Goal: Transaction & Acquisition: Purchase product/service

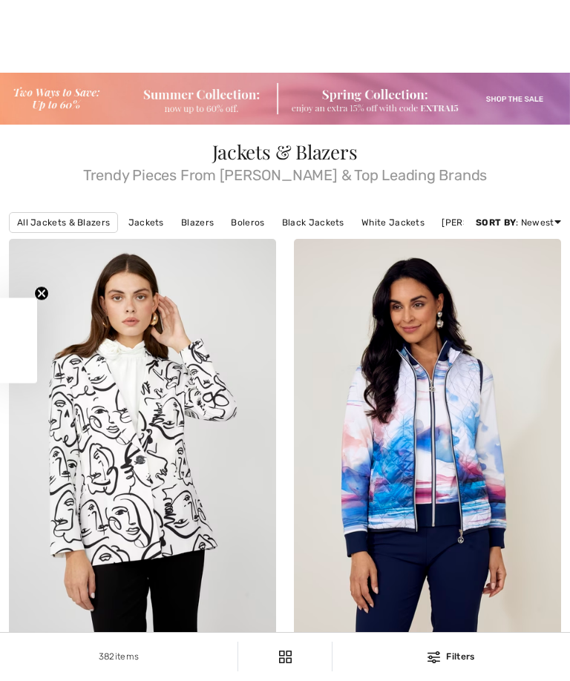
scroll to position [6027, 0]
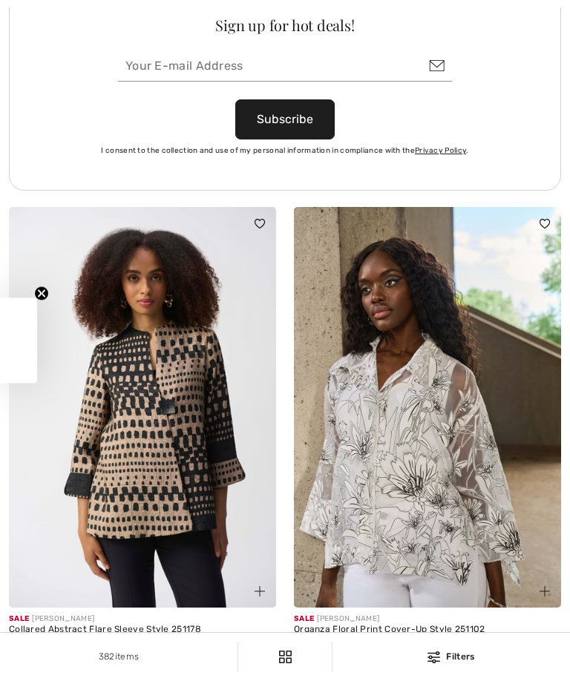
checkbox input "true"
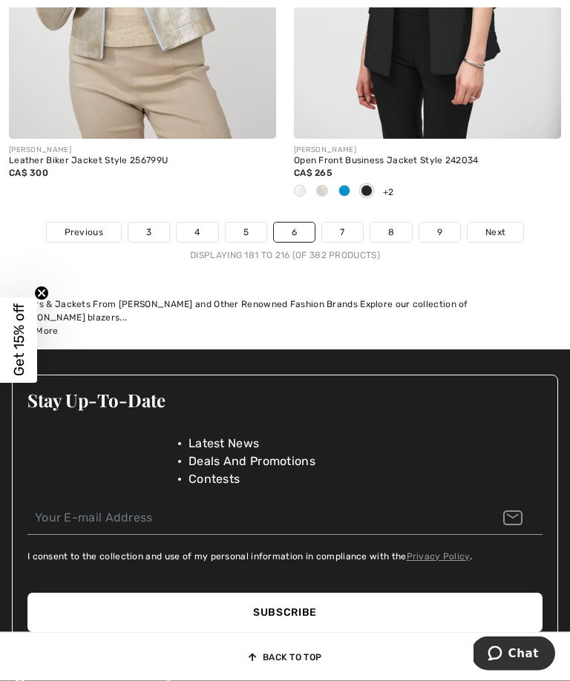
scroll to position [8865, 0]
click at [343, 242] on link "7" at bounding box center [342, 232] width 40 height 19
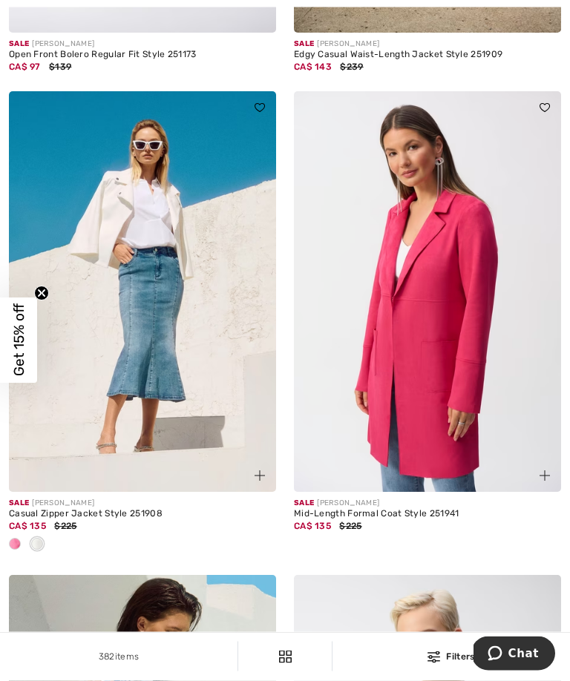
scroll to position [4474, 0]
click at [444, 356] on img at bounding box center [427, 291] width 267 height 401
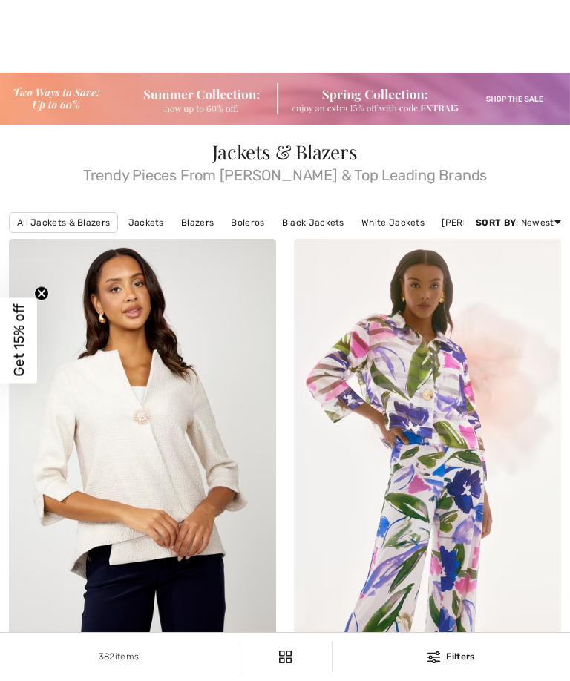
checkbox input "true"
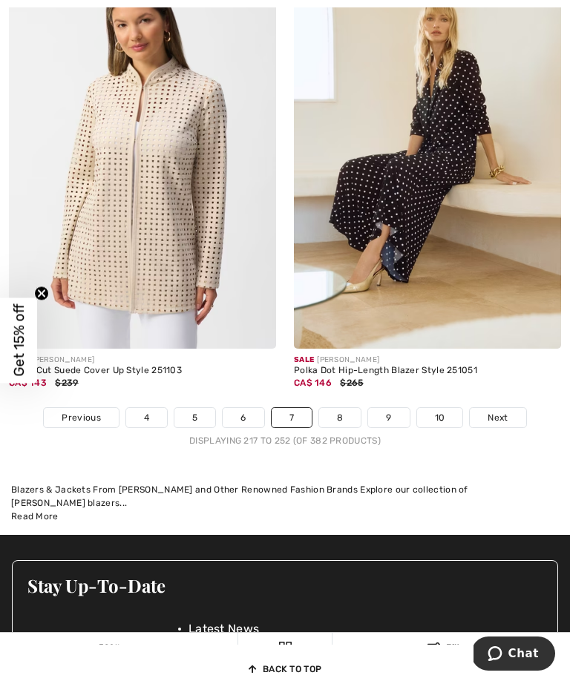
scroll to position [8766, 0]
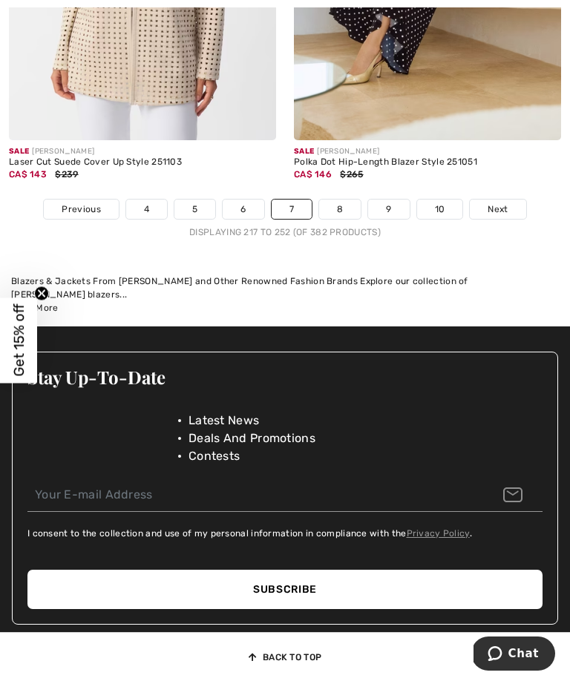
click at [452, 218] on link "10" at bounding box center [440, 209] width 46 height 19
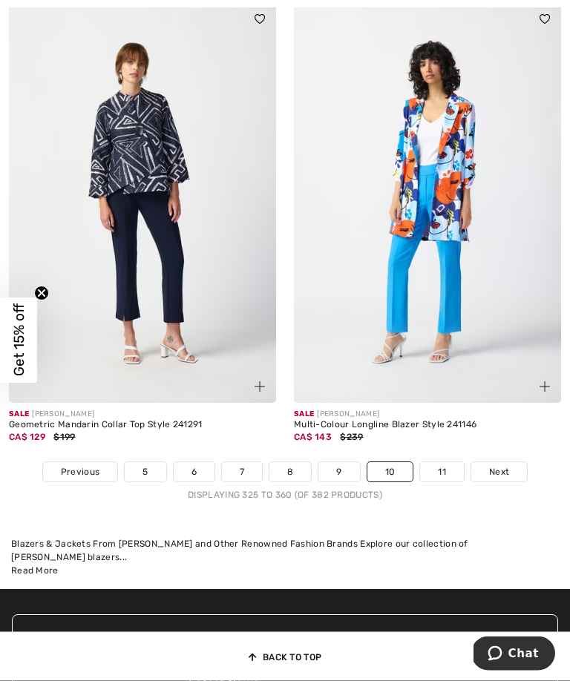
scroll to position [8605, 0]
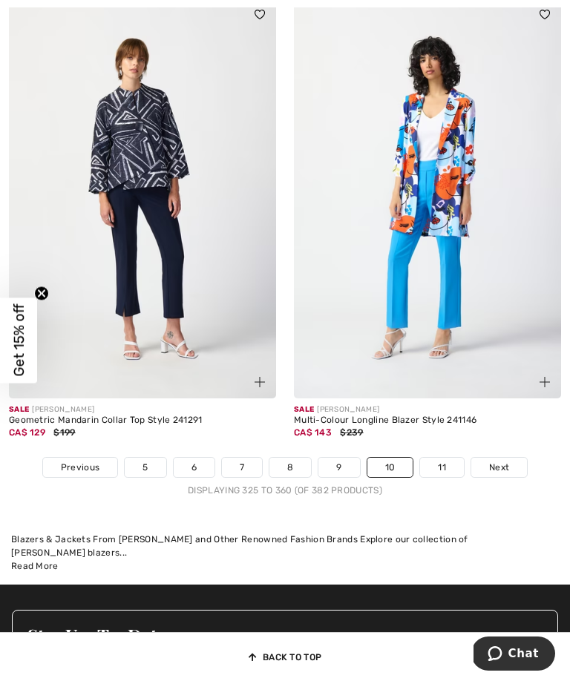
click at [447, 471] on link "11" at bounding box center [442, 467] width 44 height 19
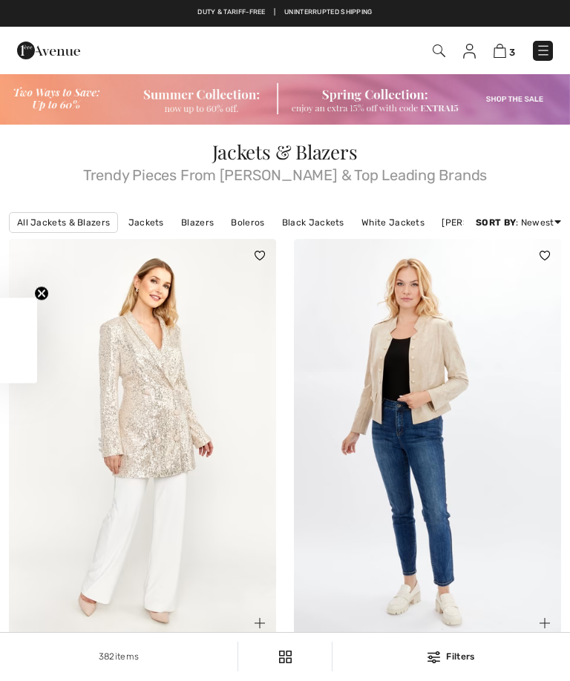
checkbox input "true"
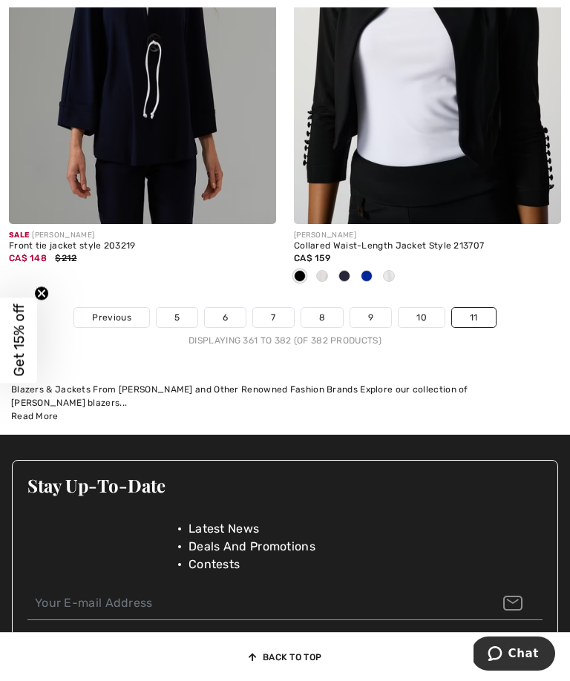
scroll to position [5152, 0]
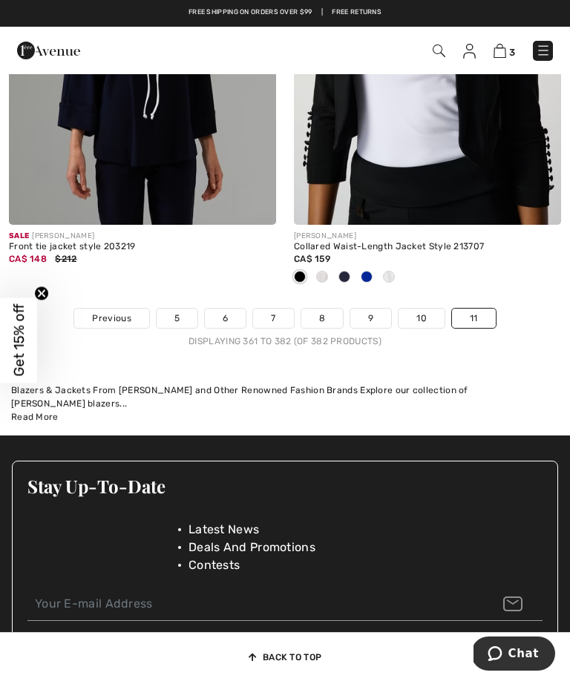
click at [232, 325] on link "6" at bounding box center [225, 318] width 41 height 19
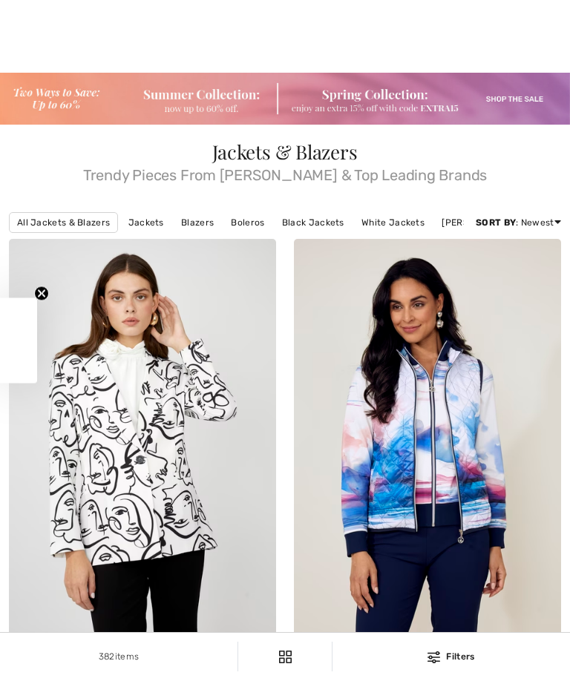
scroll to position [1168, 0]
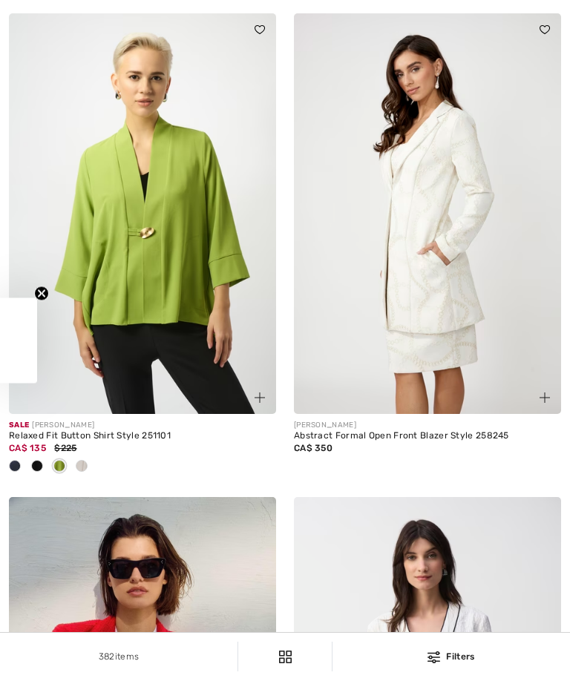
checkbox input "true"
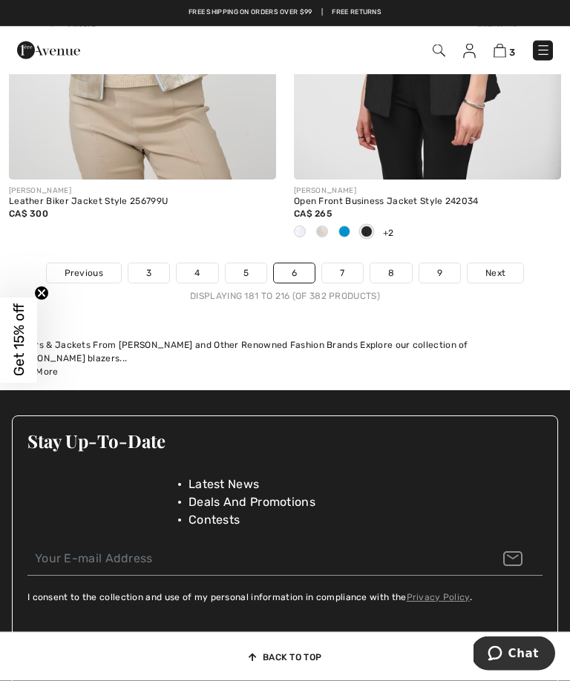
scroll to position [8824, 0]
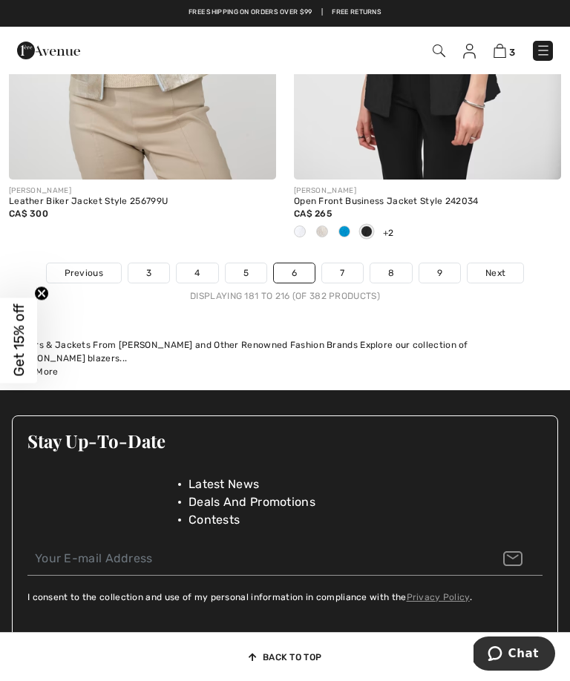
click at [251, 281] on link "5" at bounding box center [246, 272] width 41 height 19
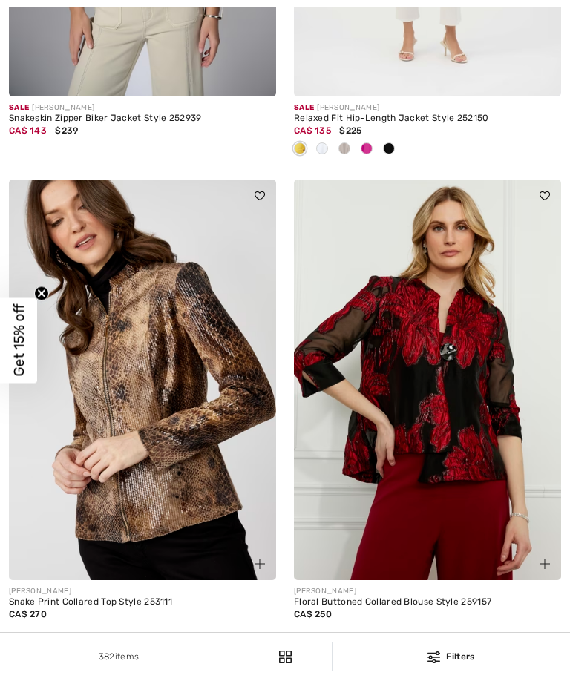
checkbox input "true"
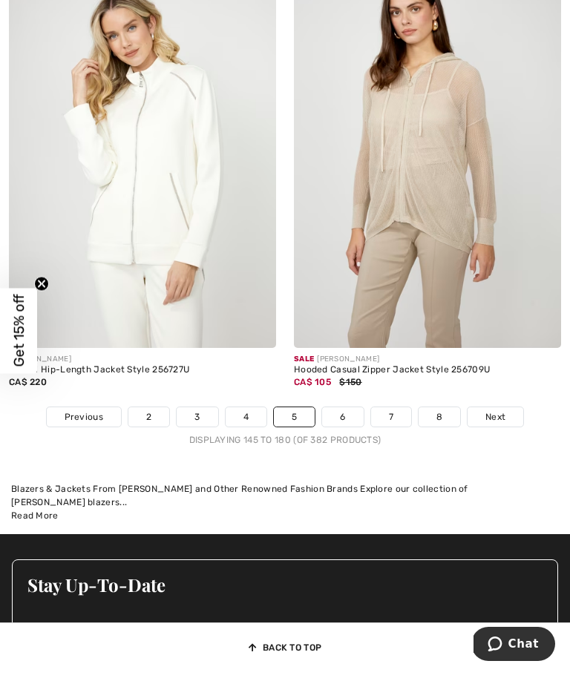
scroll to position [8675, 0]
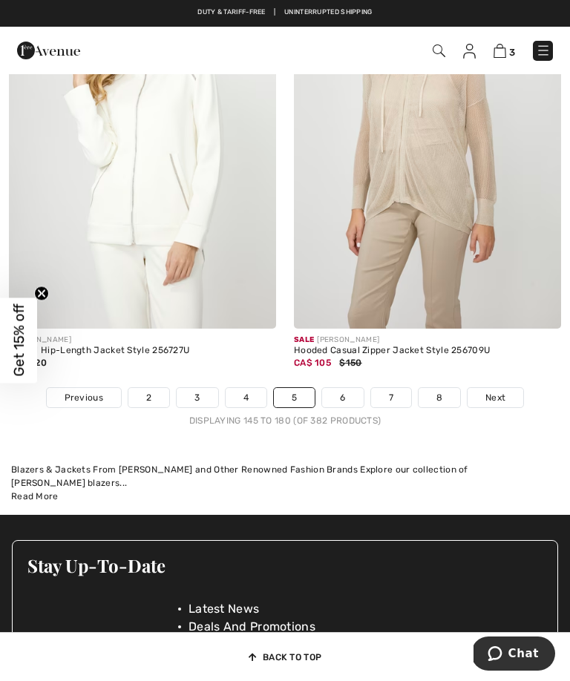
click at [249, 402] on link "4" at bounding box center [246, 397] width 41 height 19
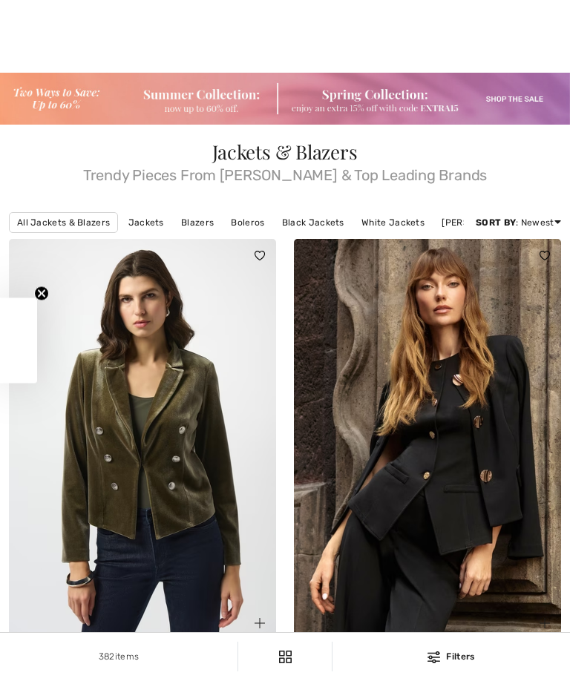
checkbox input "true"
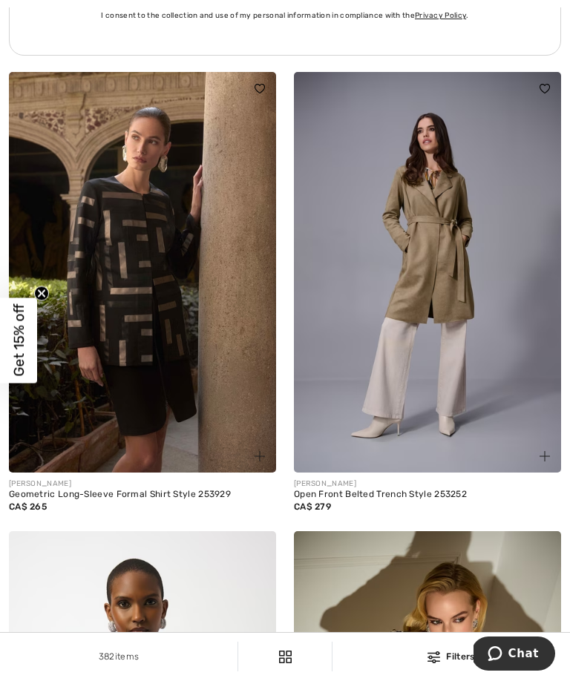
scroll to position [6064, 0]
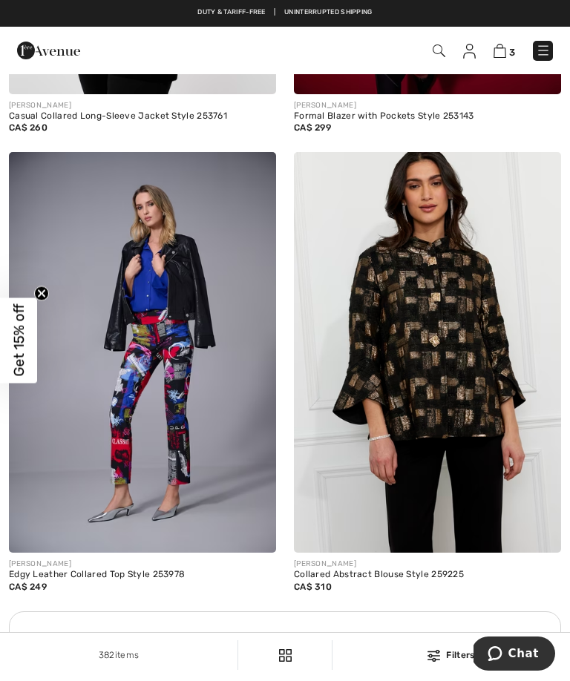
scroll to position [0, 0]
